Goal: Task Accomplishment & Management: Manage account settings

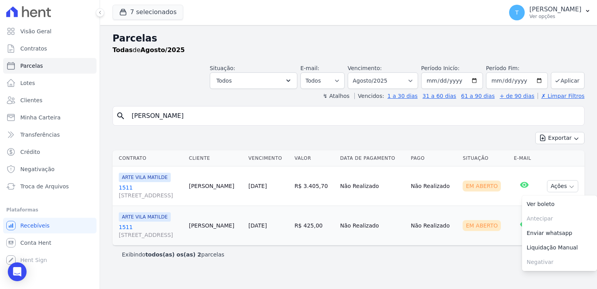
select select
click at [421, 131] on div "search Cauê Alcantara Oliveira de Souza Exportar Exportar PDF Exportar CSV Cont…" at bounding box center [349, 184] width 472 height 157
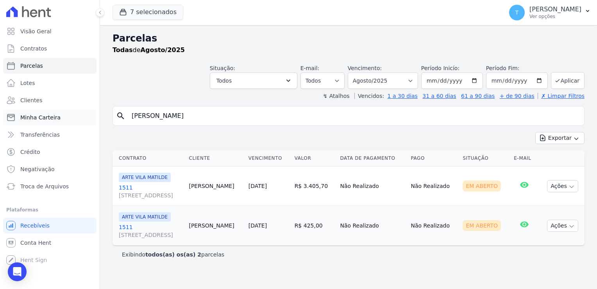
click at [53, 121] on link "Minha Carteira" at bounding box center [49, 117] width 93 height 16
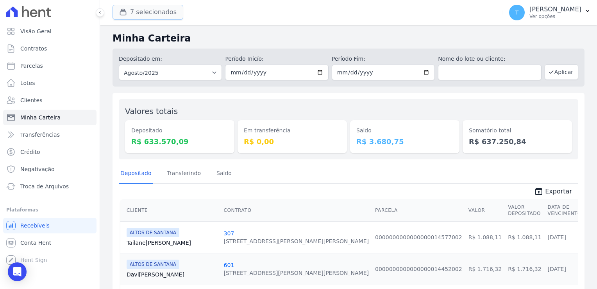
click at [156, 11] on button "7 selecionados" at bounding box center [148, 12] width 71 height 15
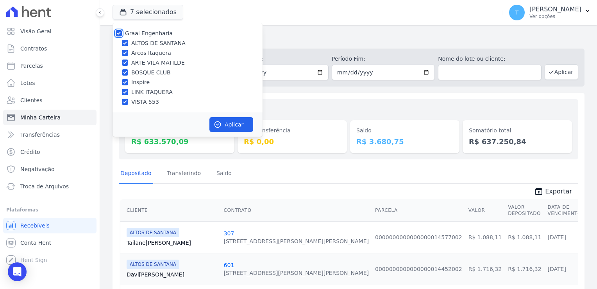
click at [118, 32] on input "Graal Engenharia" at bounding box center [119, 33] width 6 height 6
checkbox input "false"
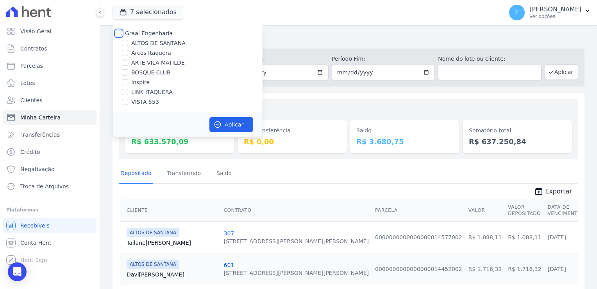
checkbox input "false"
click at [124, 41] on input "ALTOS DE SANTANA" at bounding box center [125, 43] width 6 height 6
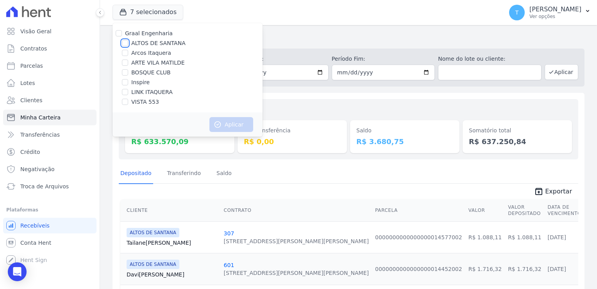
checkbox input "true"
click at [226, 126] on button "Aplicar" at bounding box center [232, 124] width 44 height 15
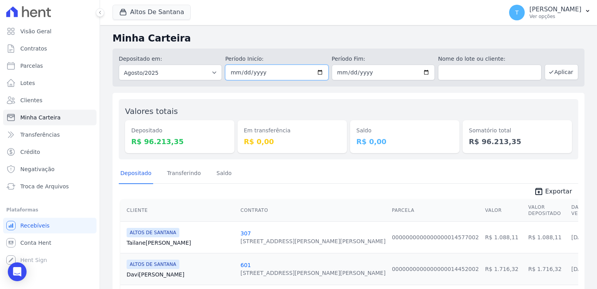
click at [318, 73] on input "2025-08-01" at bounding box center [276, 73] width 103 height 16
type input "[DATE]"
click at [425, 73] on input "2025-08-31" at bounding box center [383, 73] width 103 height 16
type input "[DATE]"
click at [554, 74] on button "Aplicar" at bounding box center [562, 72] width 34 height 16
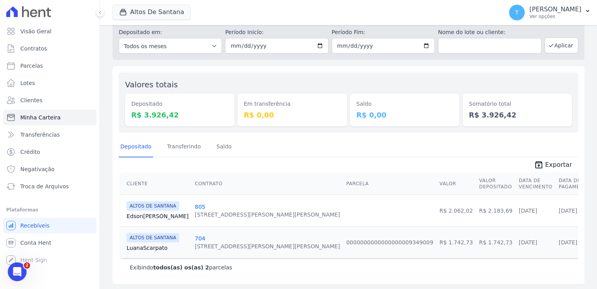
click at [18, 266] on icon "Abertura do Messenger da Intercom" at bounding box center [17, 271] width 13 height 13
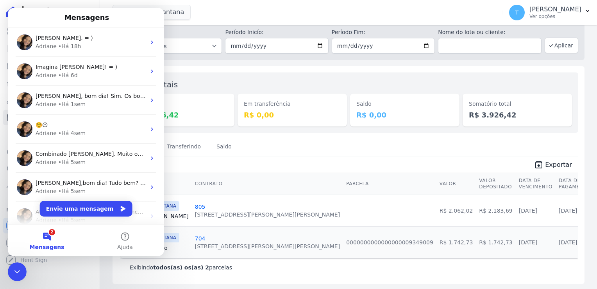
click at [18, 267] on icon "Encerramento do Messenger da Intercom" at bounding box center [17, 271] width 9 height 9
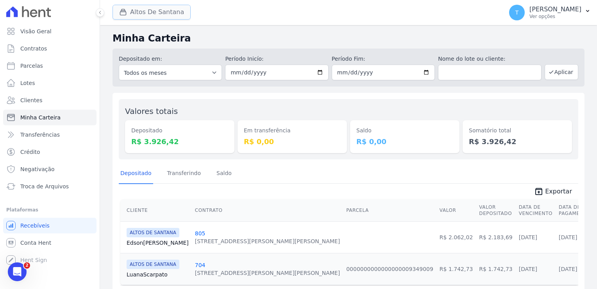
click at [169, 11] on button "Altos De Santana" at bounding box center [152, 12] width 78 height 15
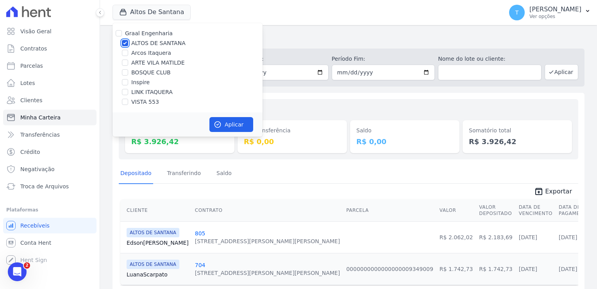
click at [125, 43] on input "ALTOS DE SANTANA" at bounding box center [125, 43] width 6 height 6
checkbox input "false"
click at [125, 94] on input "LINK ITAQUERA" at bounding box center [125, 92] width 6 height 6
checkbox input "true"
click at [227, 127] on button "Aplicar" at bounding box center [232, 124] width 44 height 15
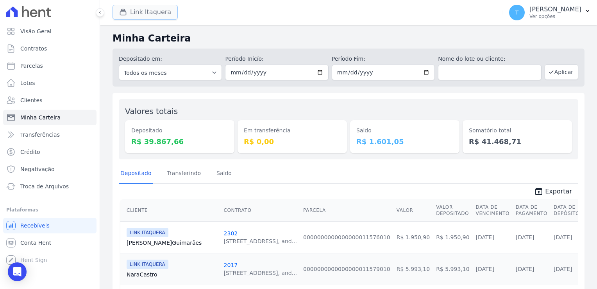
click at [152, 11] on button "Link Itaquera" at bounding box center [145, 12] width 65 height 15
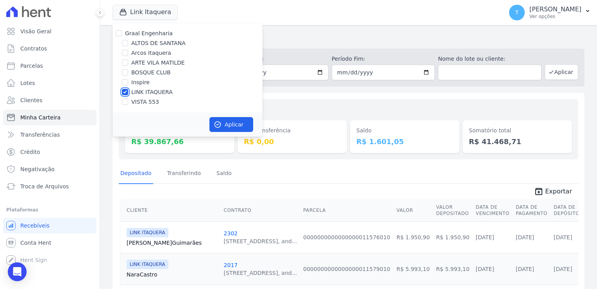
click at [126, 91] on input "LINK ITAQUERA" at bounding box center [125, 92] width 6 height 6
checkbox input "false"
click at [125, 103] on input "VISTA 553" at bounding box center [125, 102] width 6 height 6
checkbox input "true"
click at [242, 126] on button "Aplicar" at bounding box center [232, 124] width 44 height 15
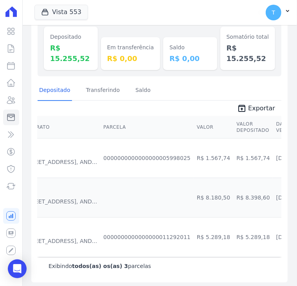
scroll to position [0, 82]
